Goal: Task Accomplishment & Management: Use online tool/utility

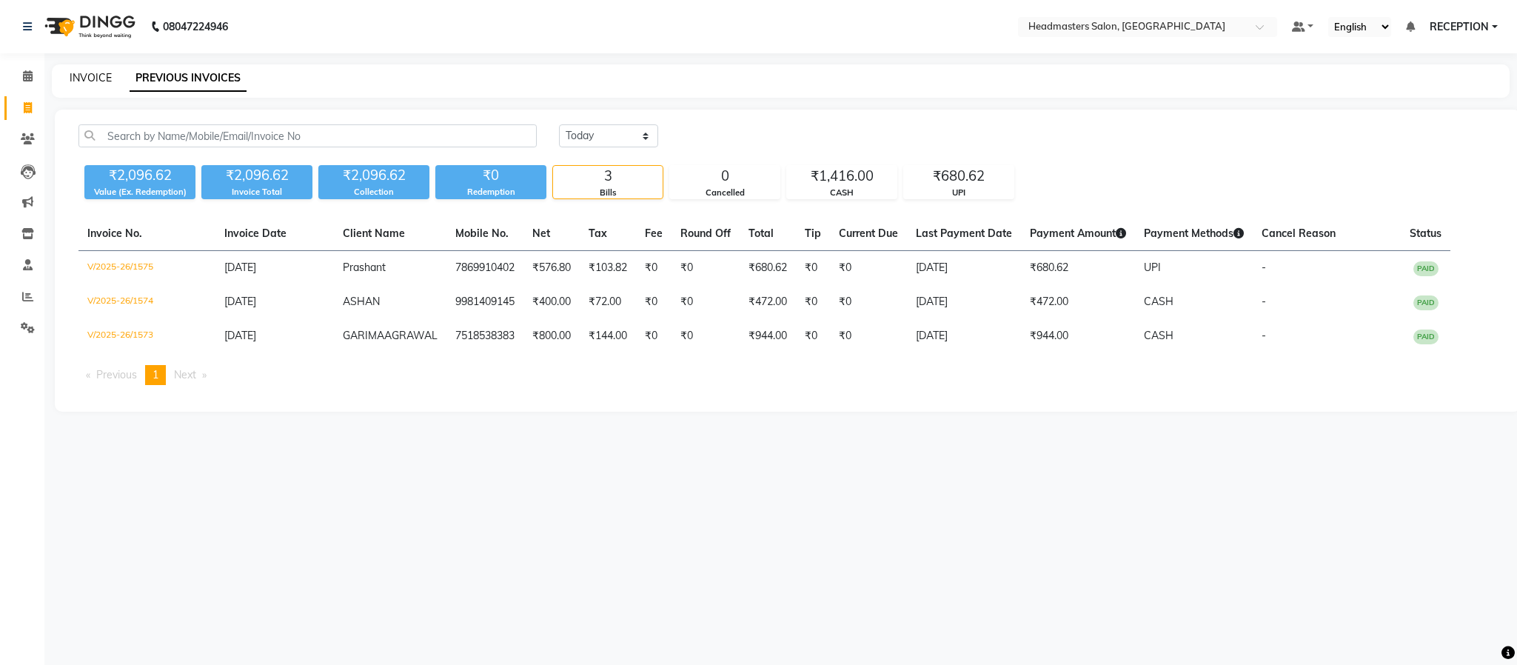
click at [89, 78] on link "INVOICE" at bounding box center [91, 77] width 42 height 13
select select "service"
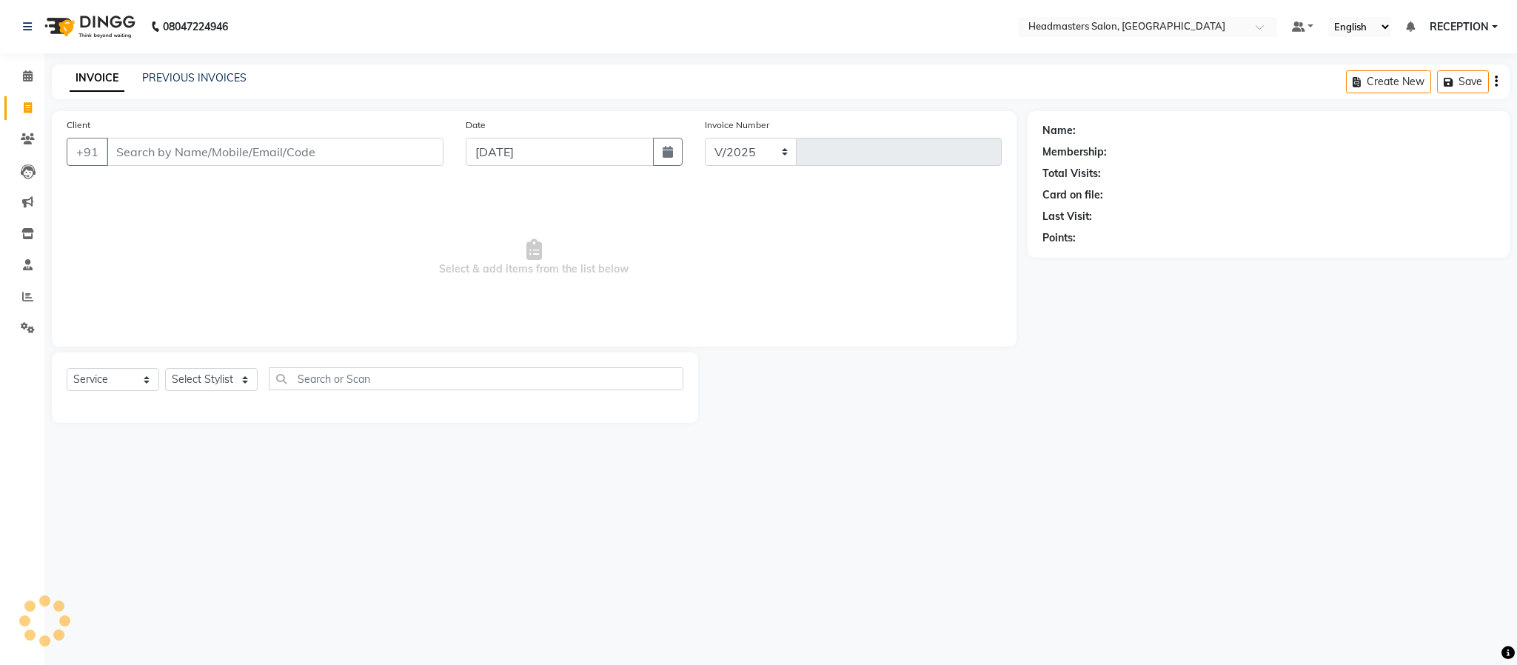
select select "3454"
type input "1576"
click at [235, 380] on select "Select Stylist AKASH [PERSON_NAME] NEHA NEHA SAHU NISHA MANAGER RAHUL RECEPTION…" at bounding box center [211, 379] width 93 height 23
click at [132, 150] on input "Client" at bounding box center [275, 152] width 337 height 28
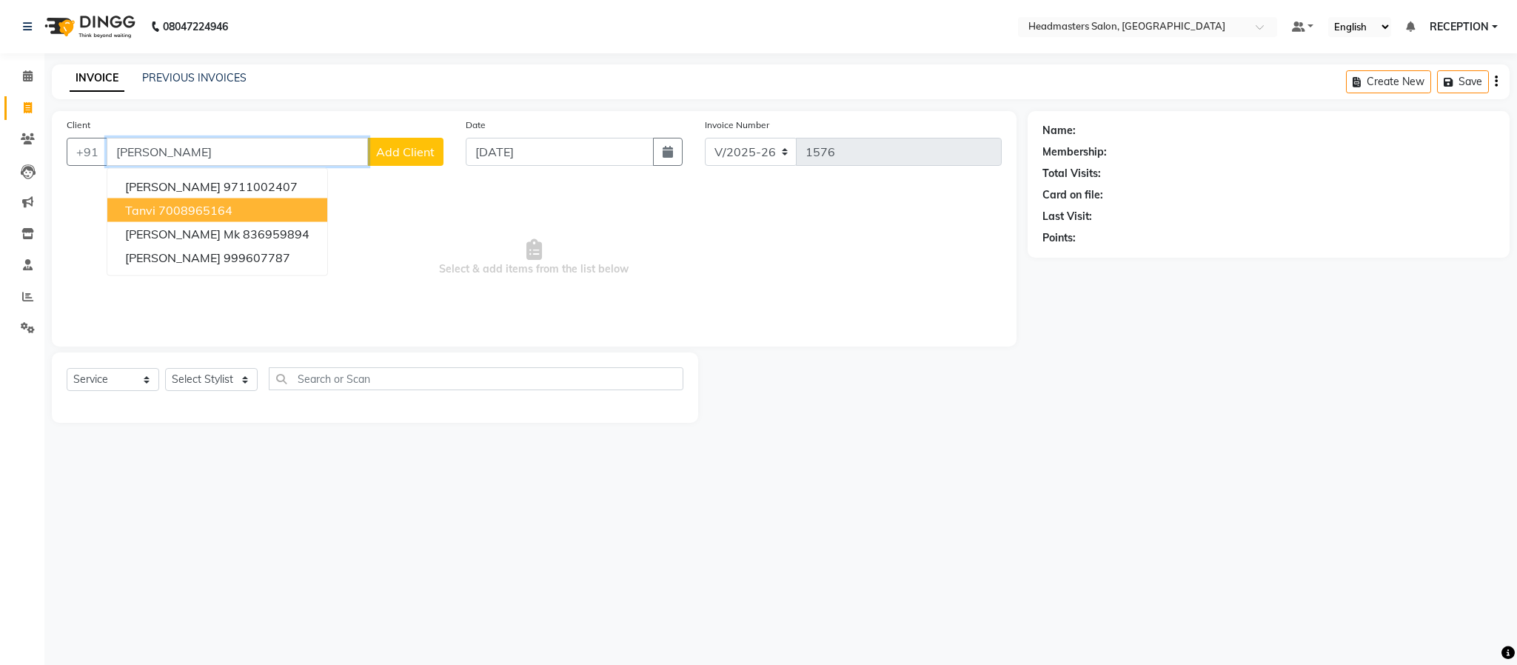
click at [134, 205] on span "tanvi" at bounding box center [140, 210] width 30 height 15
type input "7008965164"
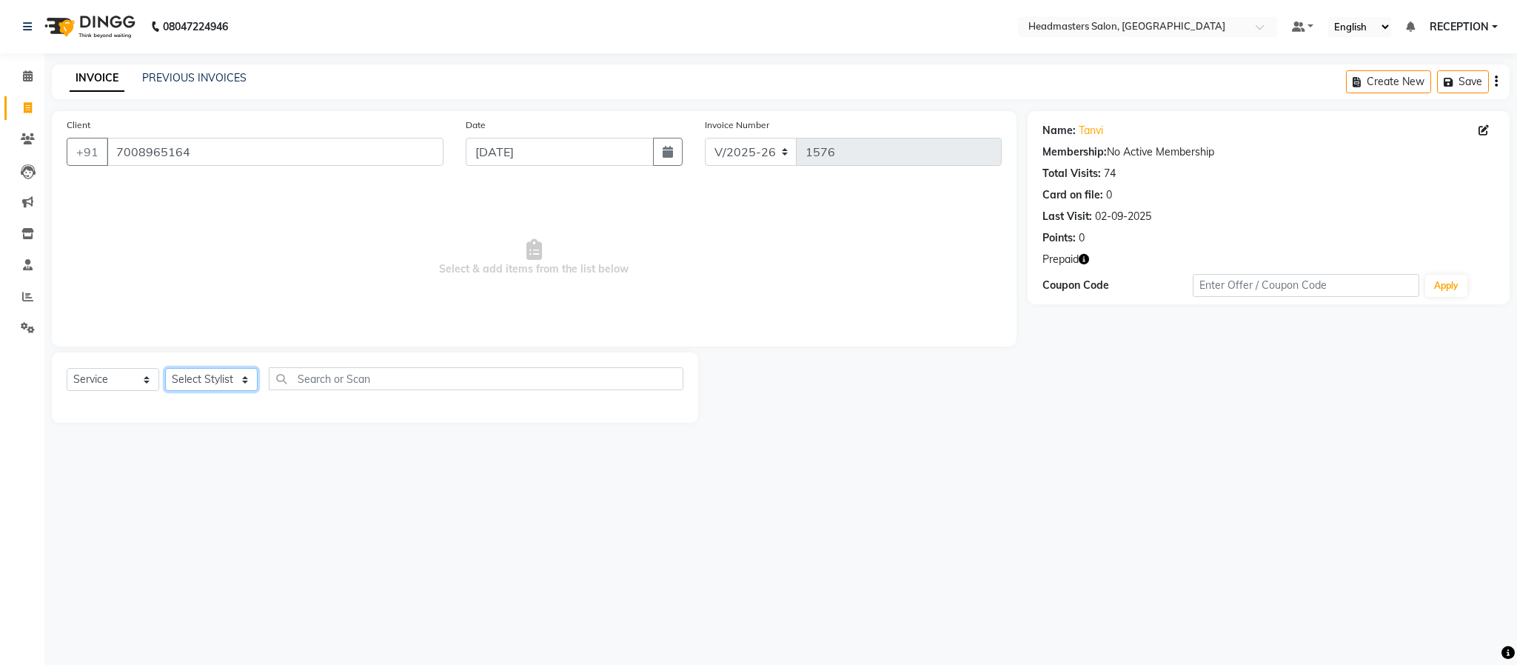
click at [207, 384] on select "Select Stylist AKASH [PERSON_NAME] NEHA NEHA SAHU NISHA MANAGER RAHUL RECEPTION…" at bounding box center [211, 379] width 93 height 23
select select "61632"
click at [165, 369] on select "Select Stylist AKASH [PERSON_NAME] NEHA NEHA SAHU NISHA MANAGER RAHUL RECEPTION…" at bounding box center [211, 379] width 93 height 23
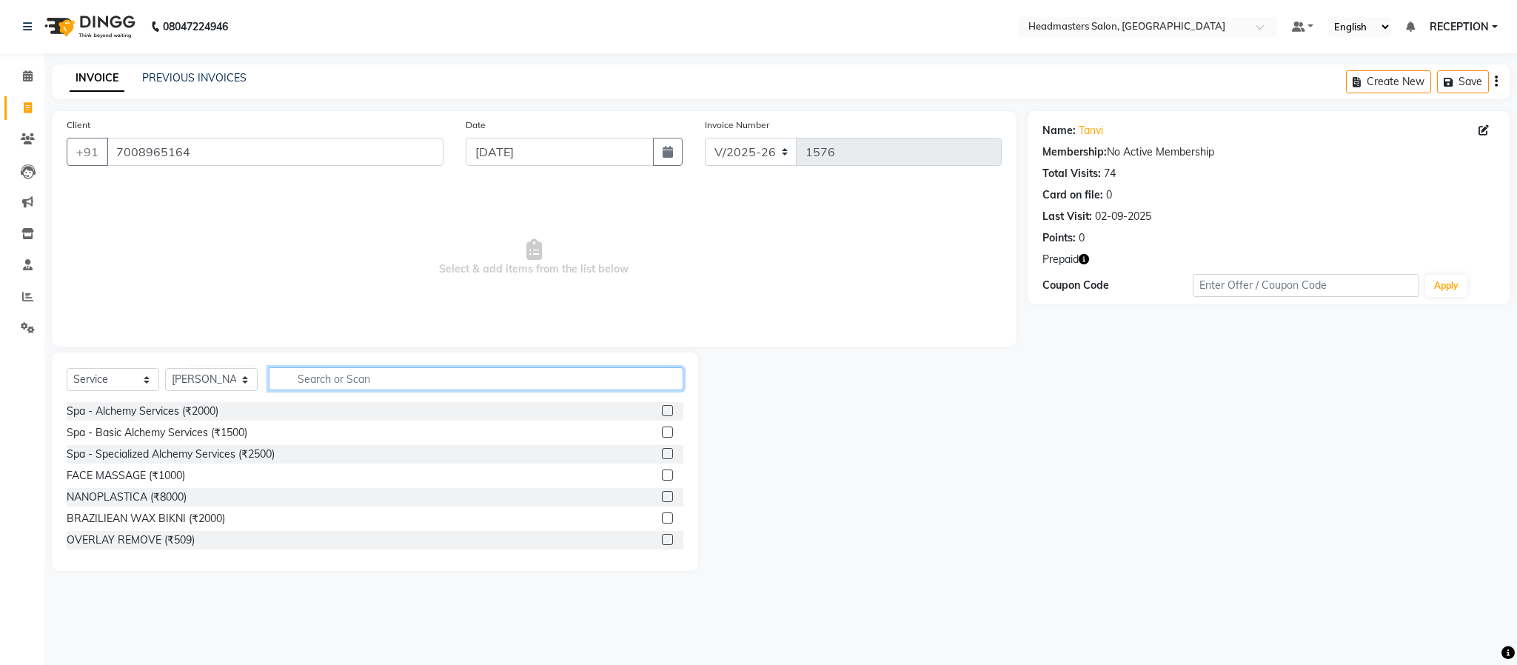
click at [341, 378] on input "text" at bounding box center [476, 378] width 415 height 23
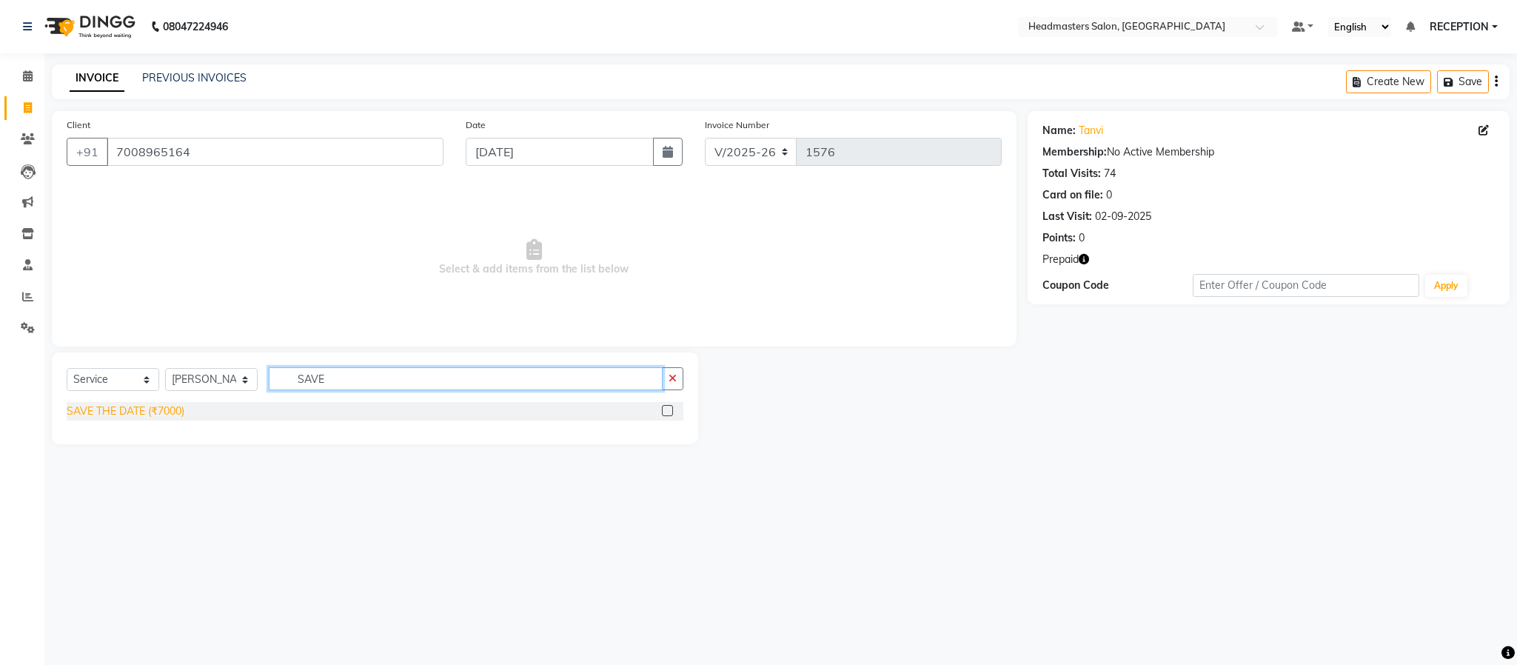
type input "SAVE"
click at [144, 407] on div "SAVE THE DATE (₹7000)" at bounding box center [126, 412] width 118 height 16
checkbox input "false"
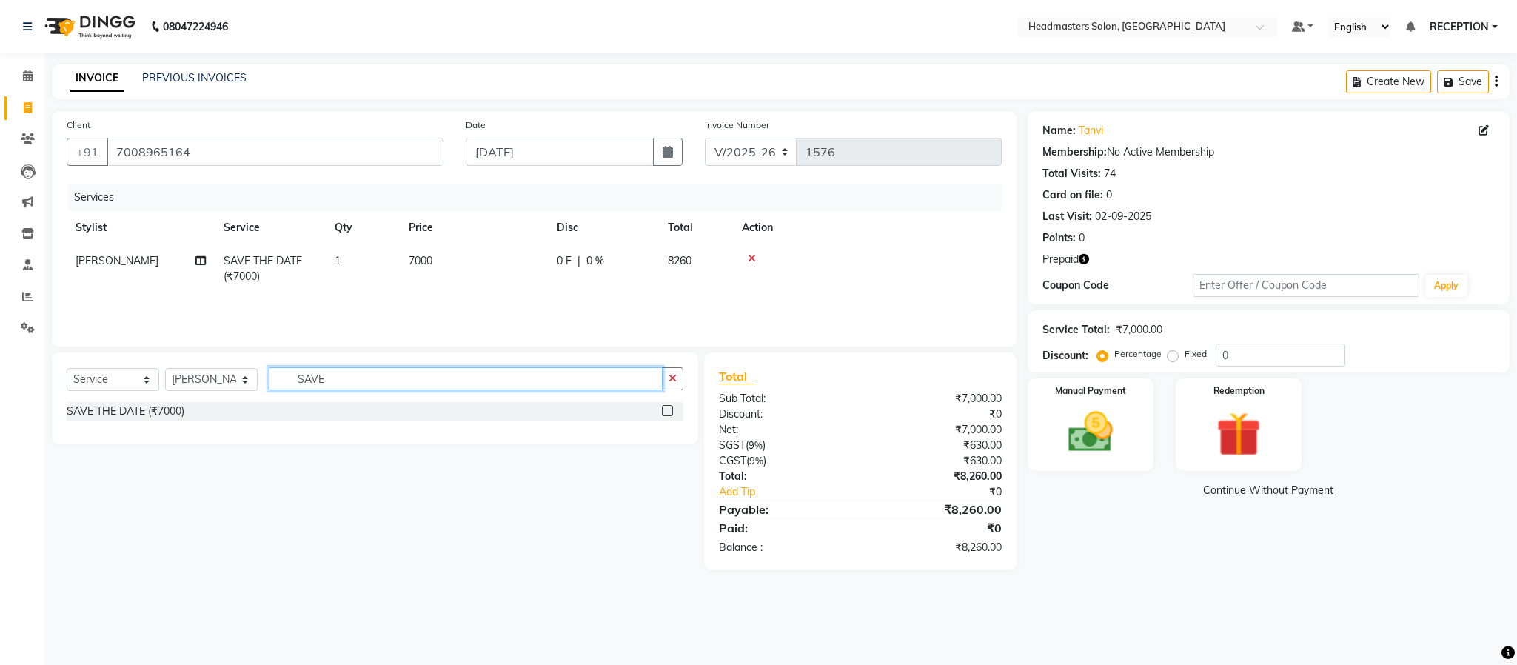
click at [350, 378] on input "SAVE" at bounding box center [466, 378] width 394 height 23
type input "BOM"
click at [130, 412] on div "BOMBINI PEDICURE (₹2500)" at bounding box center [136, 412] width 138 height 16
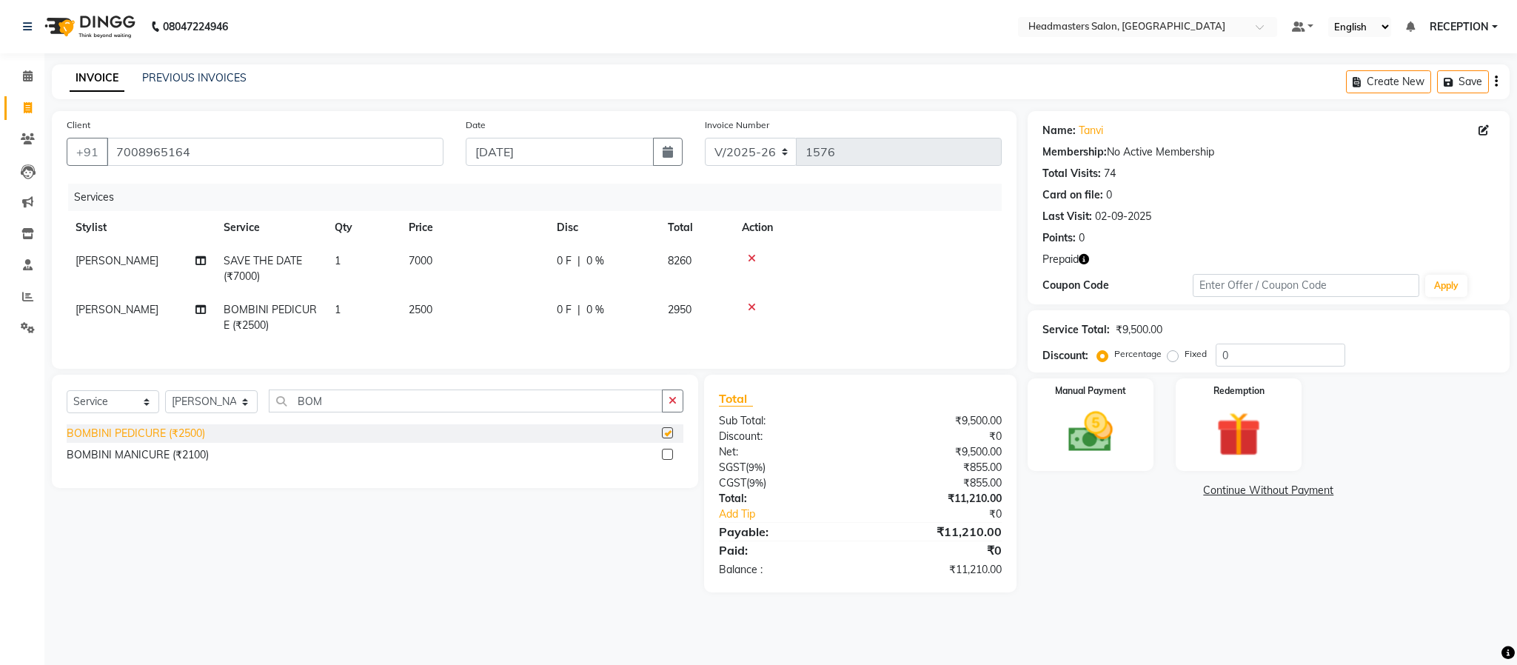
checkbox input "false"
